Goal: Information Seeking & Learning: Learn about a topic

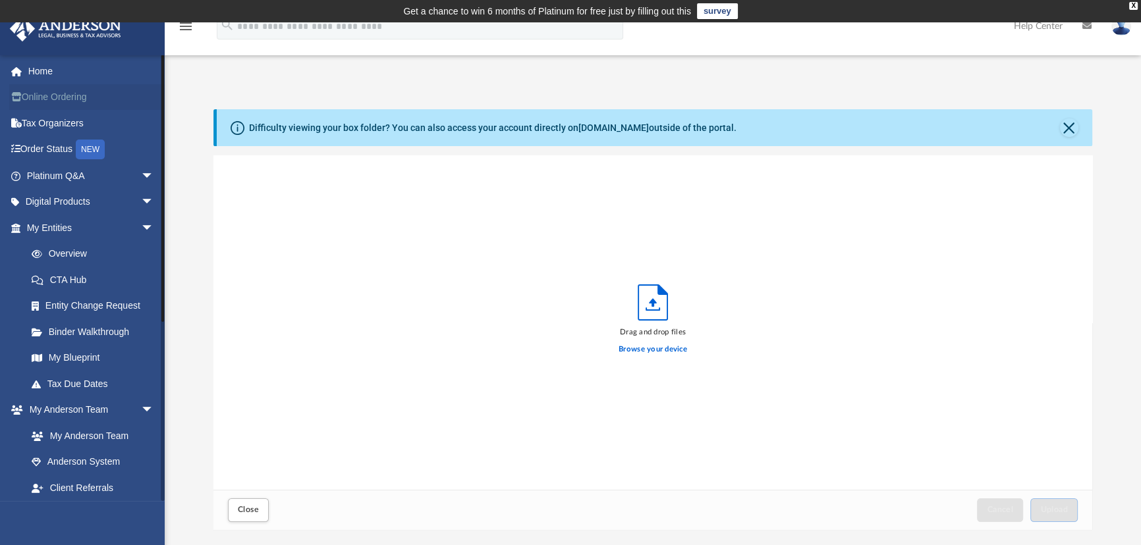
click at [66, 92] on link "Online Ordering" at bounding box center [91, 97] width 165 height 26
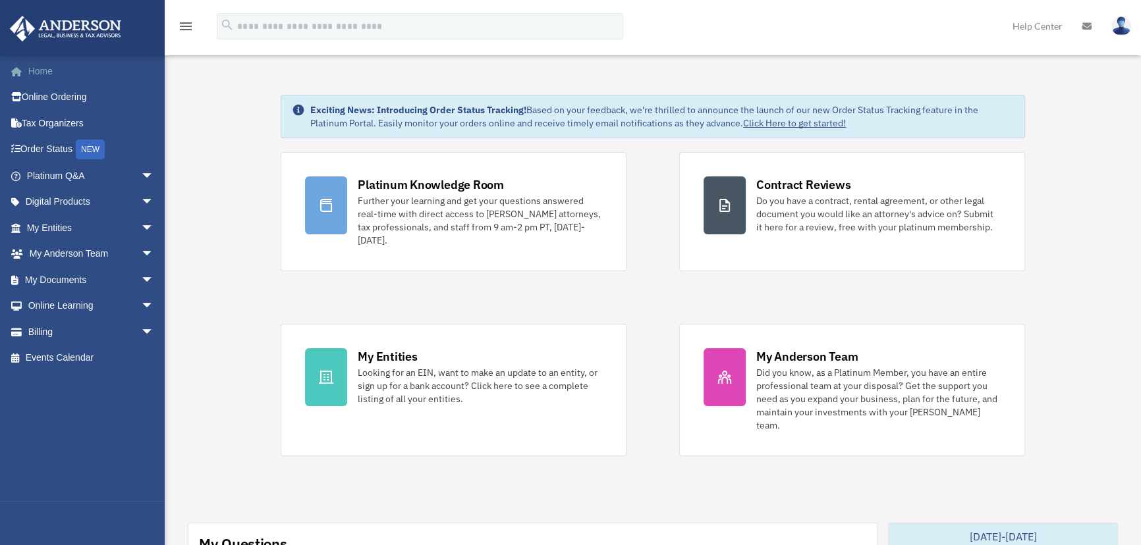
click at [43, 70] on link "Home" at bounding box center [91, 71] width 165 height 26
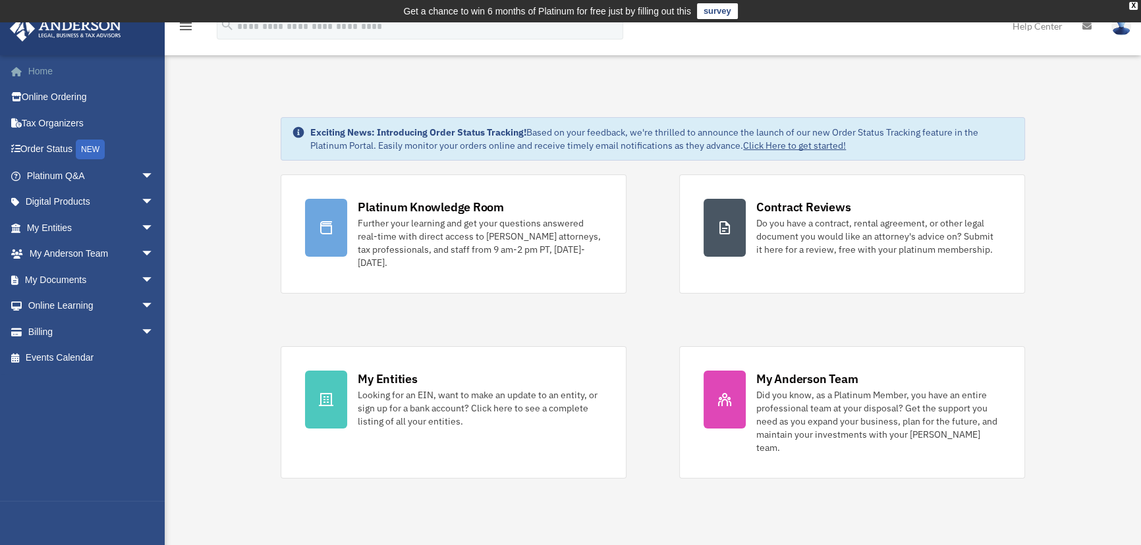
click at [43, 73] on link "Home" at bounding box center [91, 71] width 165 height 26
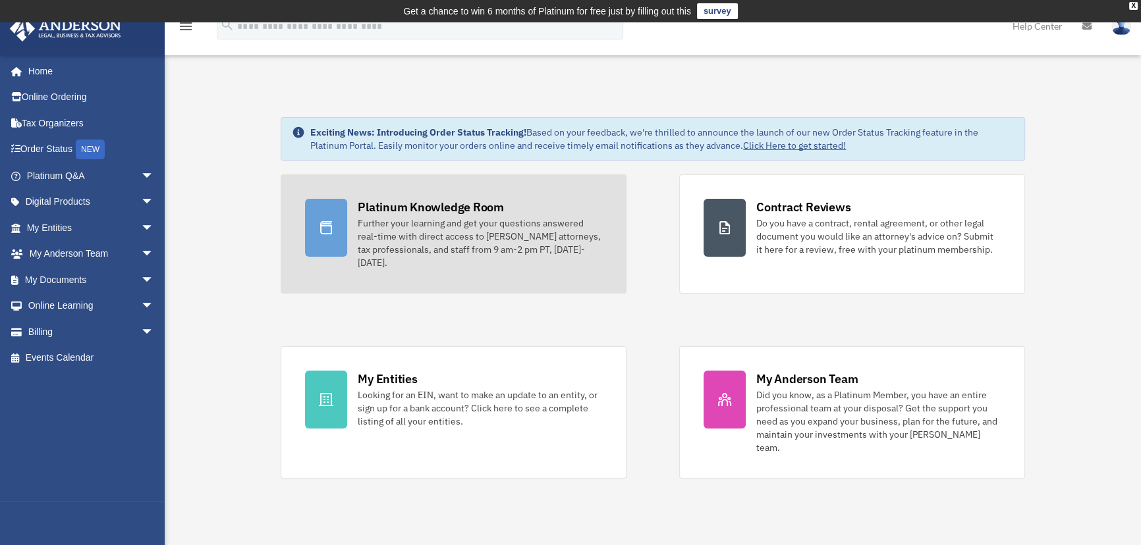
click at [444, 219] on div "Further your learning and get your questions answered real-time with direct acc…" at bounding box center [480, 243] width 244 height 53
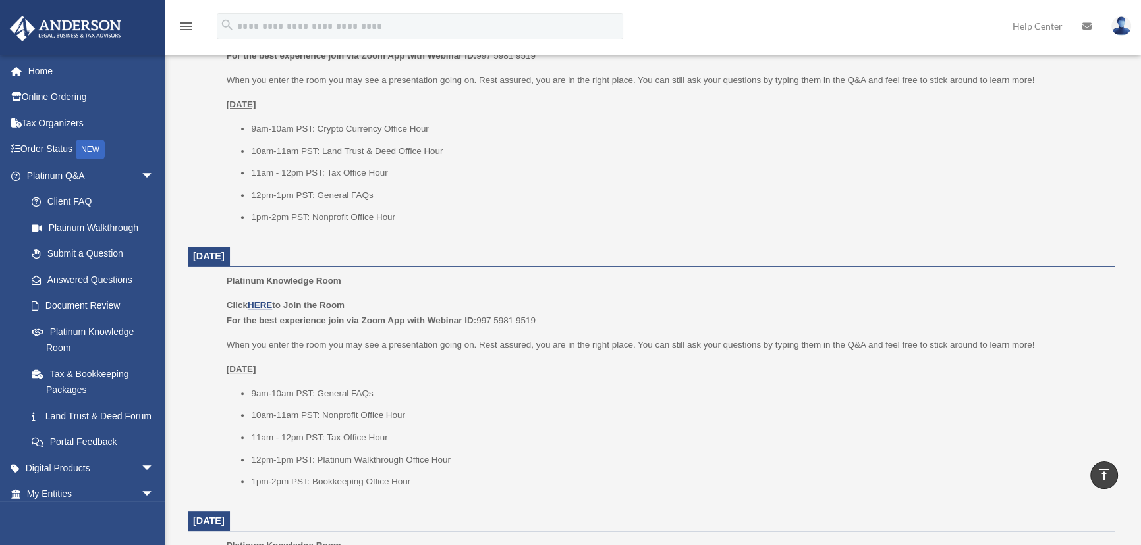
scroll to position [621, 0]
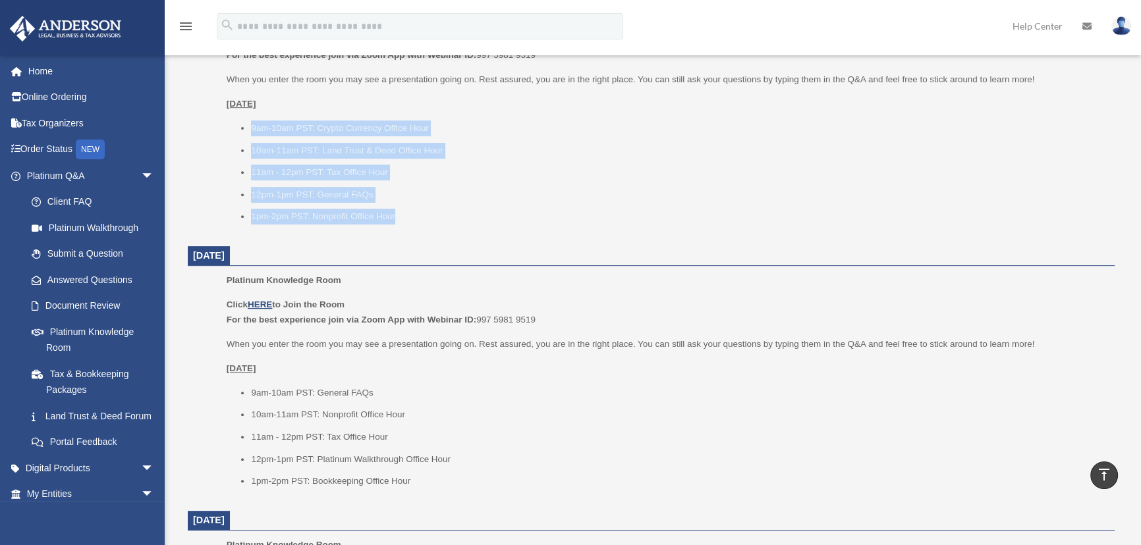
drag, startPoint x: 395, startPoint y: 213, endPoint x: 246, endPoint y: 134, distance: 168.6
click at [246, 134] on ul "9am-10am PST: Crypto Currency Office Hour 10am-11am PST: Land Trust & Deed Offi…" at bounding box center [666, 173] width 879 height 104
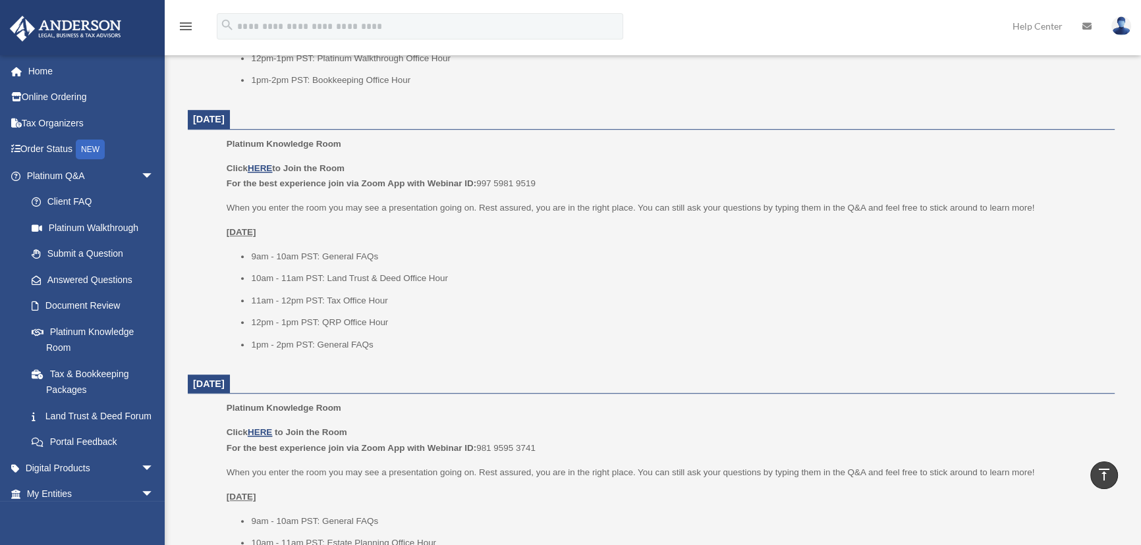
scroll to position [1041, 0]
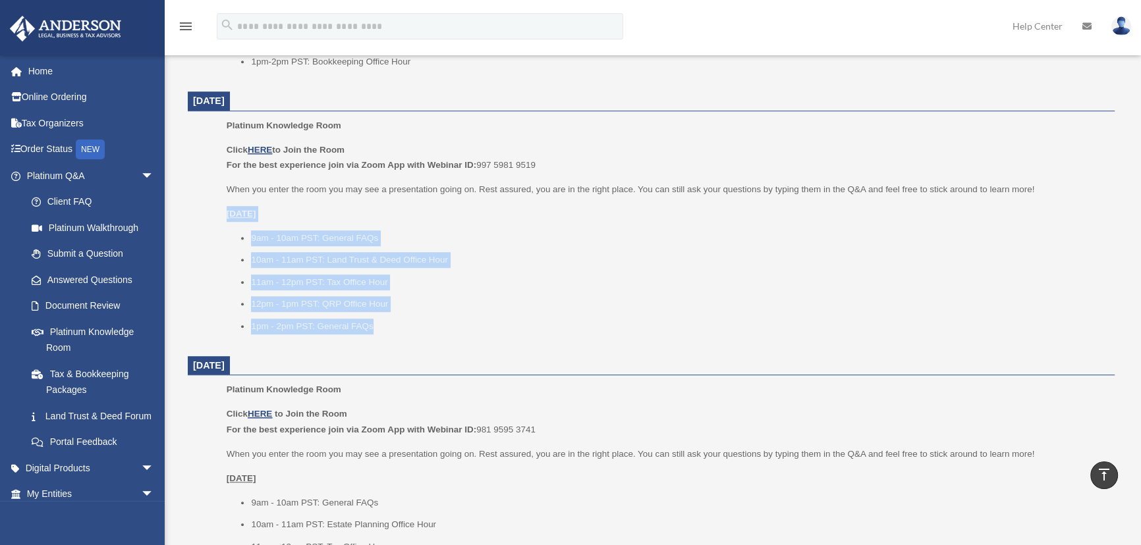
drag, startPoint x: 377, startPoint y: 327, endPoint x: 215, endPoint y: 213, distance: 197.6
click at [215, 213] on ul "Platinum Knowledge Room Click HERE to Join the Room For the best experience joi…" at bounding box center [651, 230] width 908 height 225
copy div "Friday, September 12 9am - 10am PST: General FAQs 10am - 11am PST: Land Trust &…"
